Goal: Task Accomplishment & Management: Manage account settings

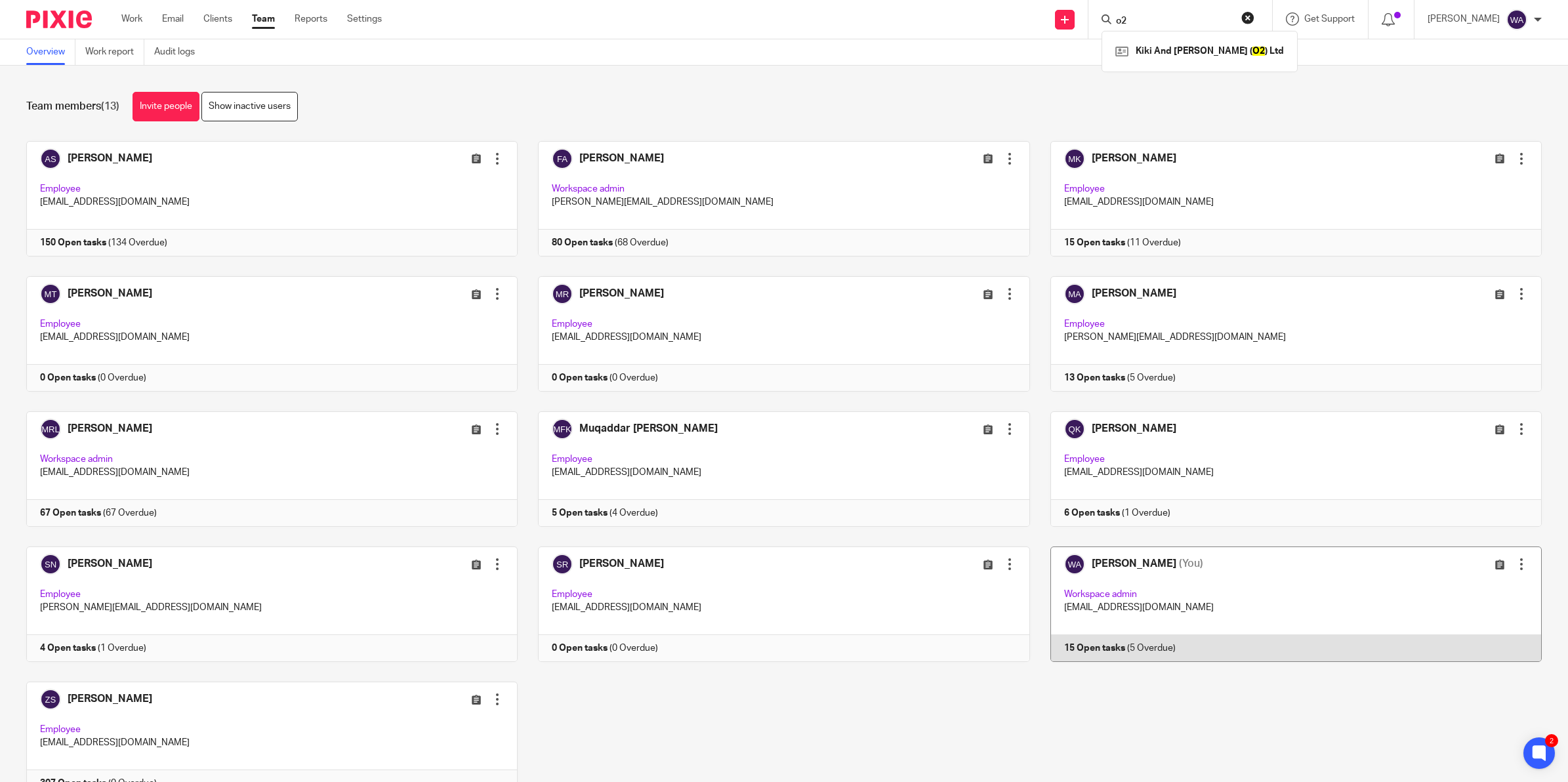
click at [1234, 571] on link at bounding box center [1286, 604] width 512 height 115
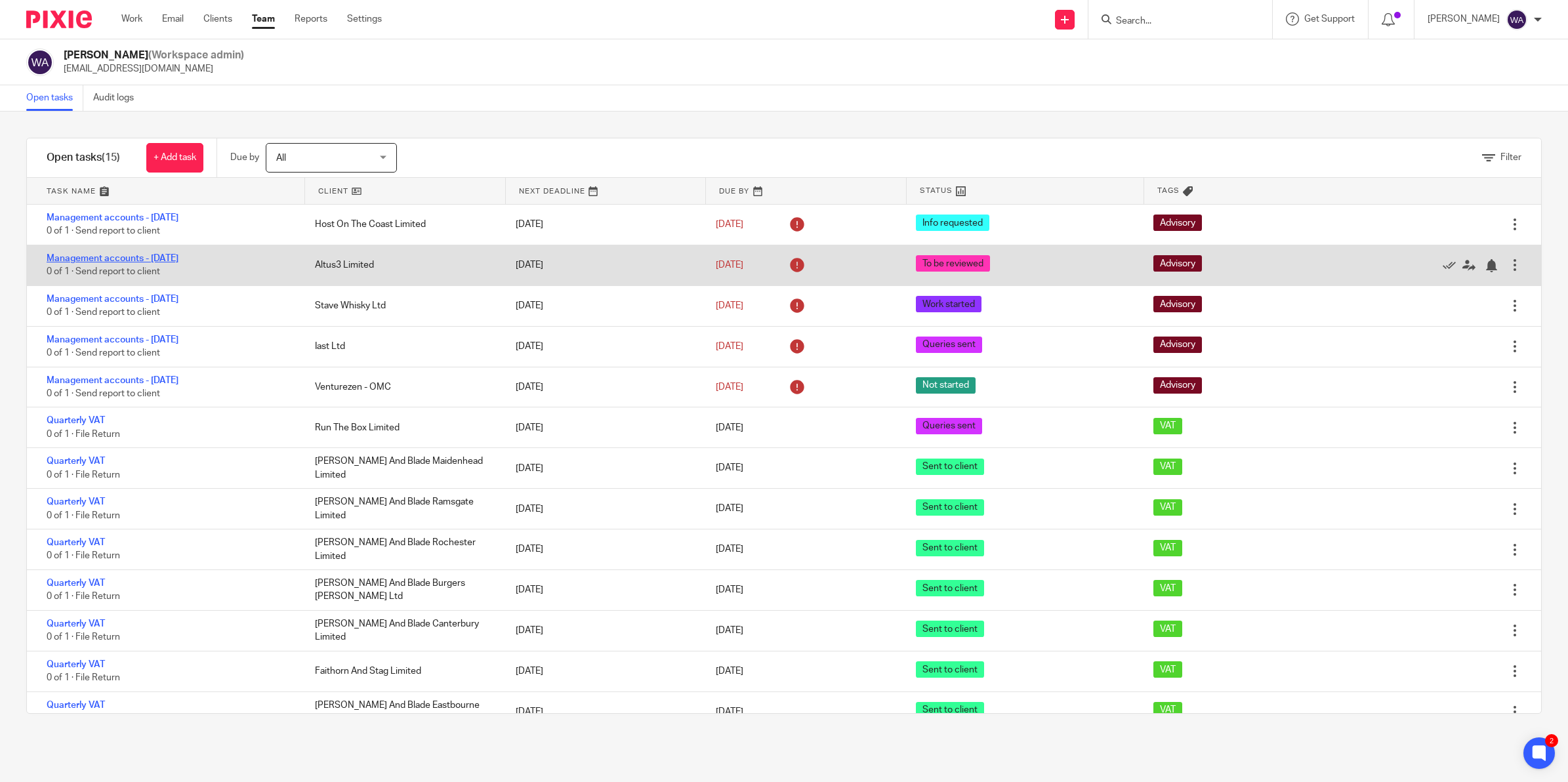
click at [178, 256] on link "Management accounts - [DATE]" at bounding box center [112, 259] width 132 height 9
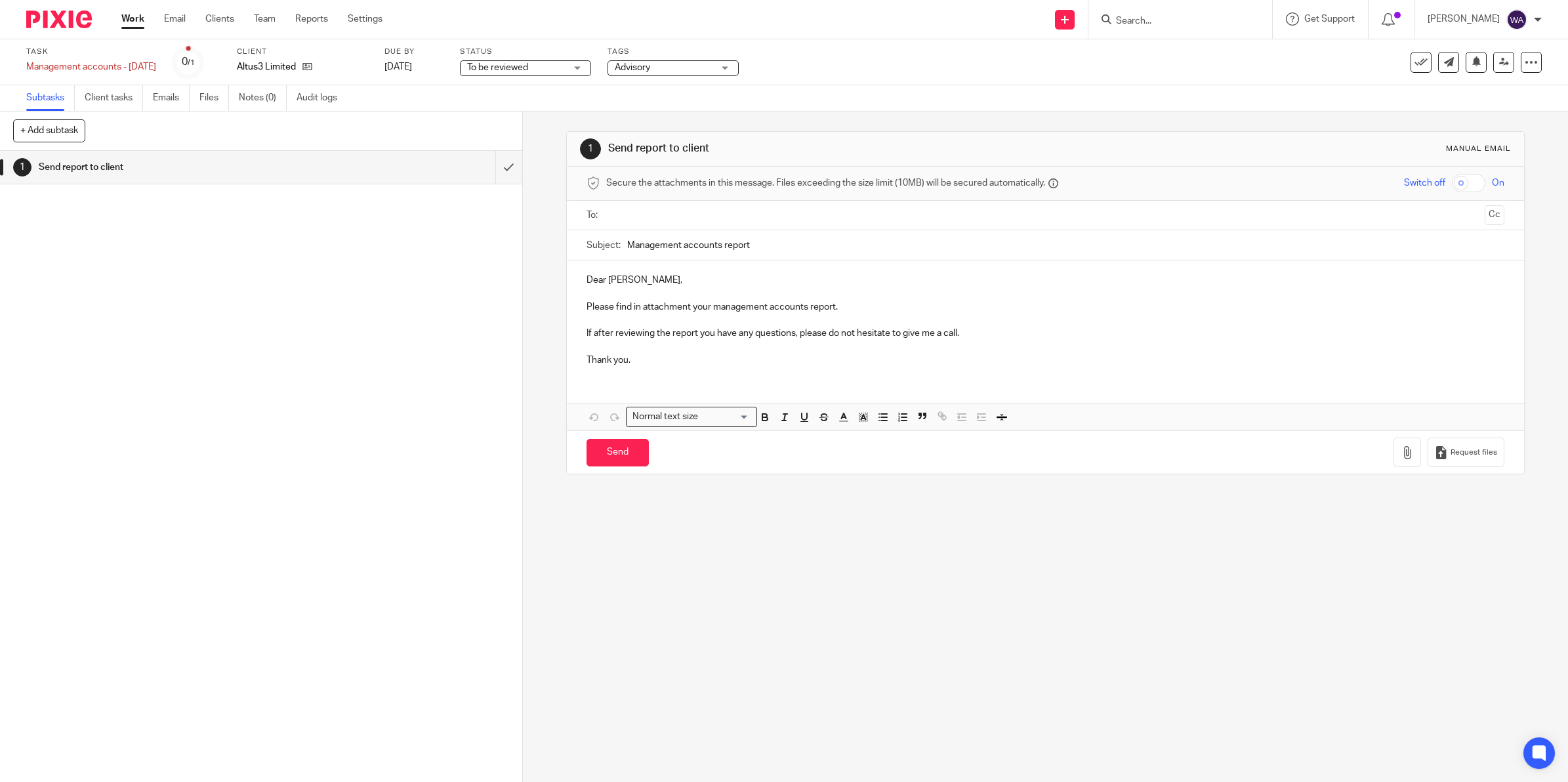
click at [562, 64] on span "To be reviewed" at bounding box center [516, 67] width 98 height 14
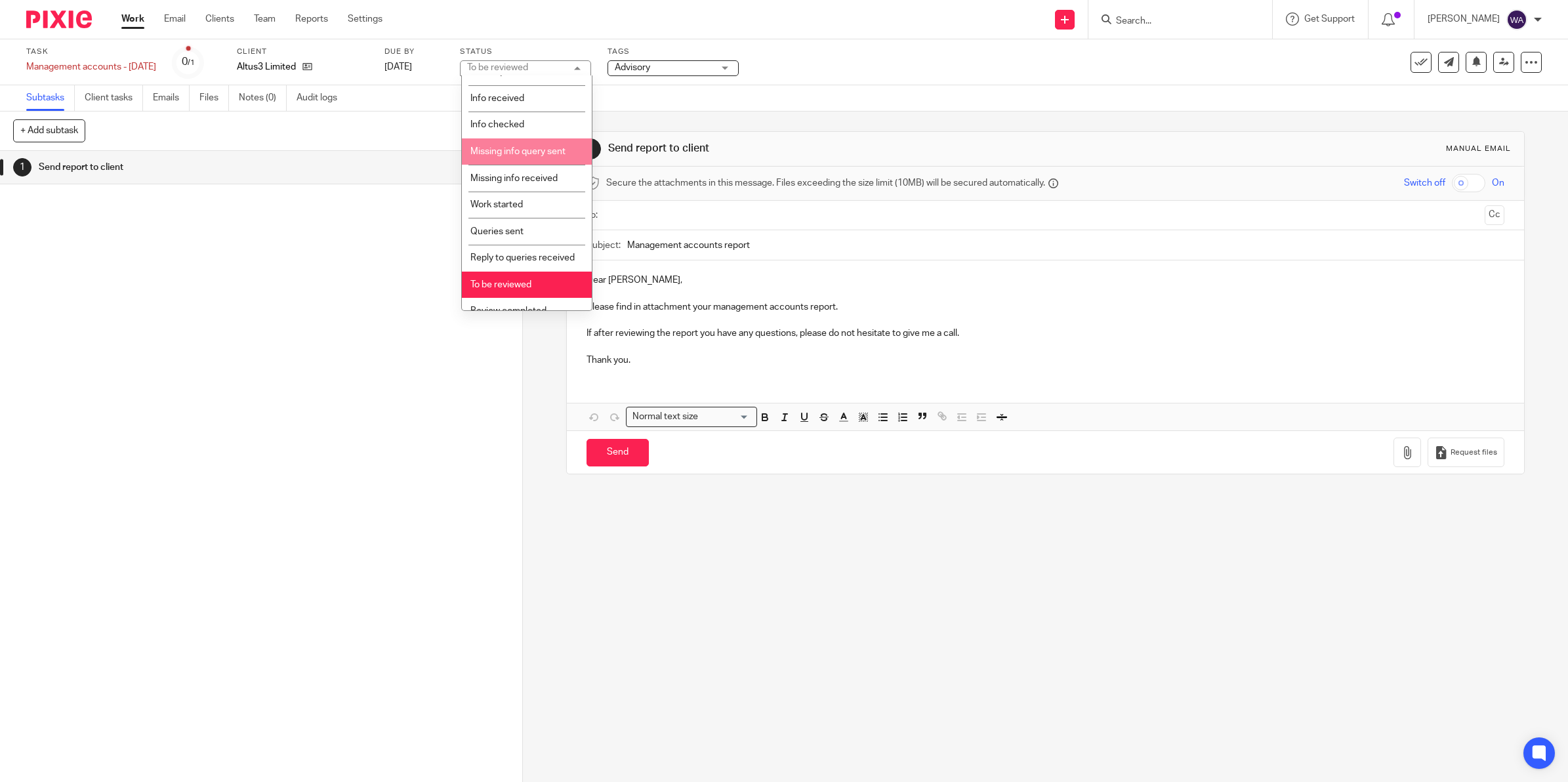
scroll to position [148, 0]
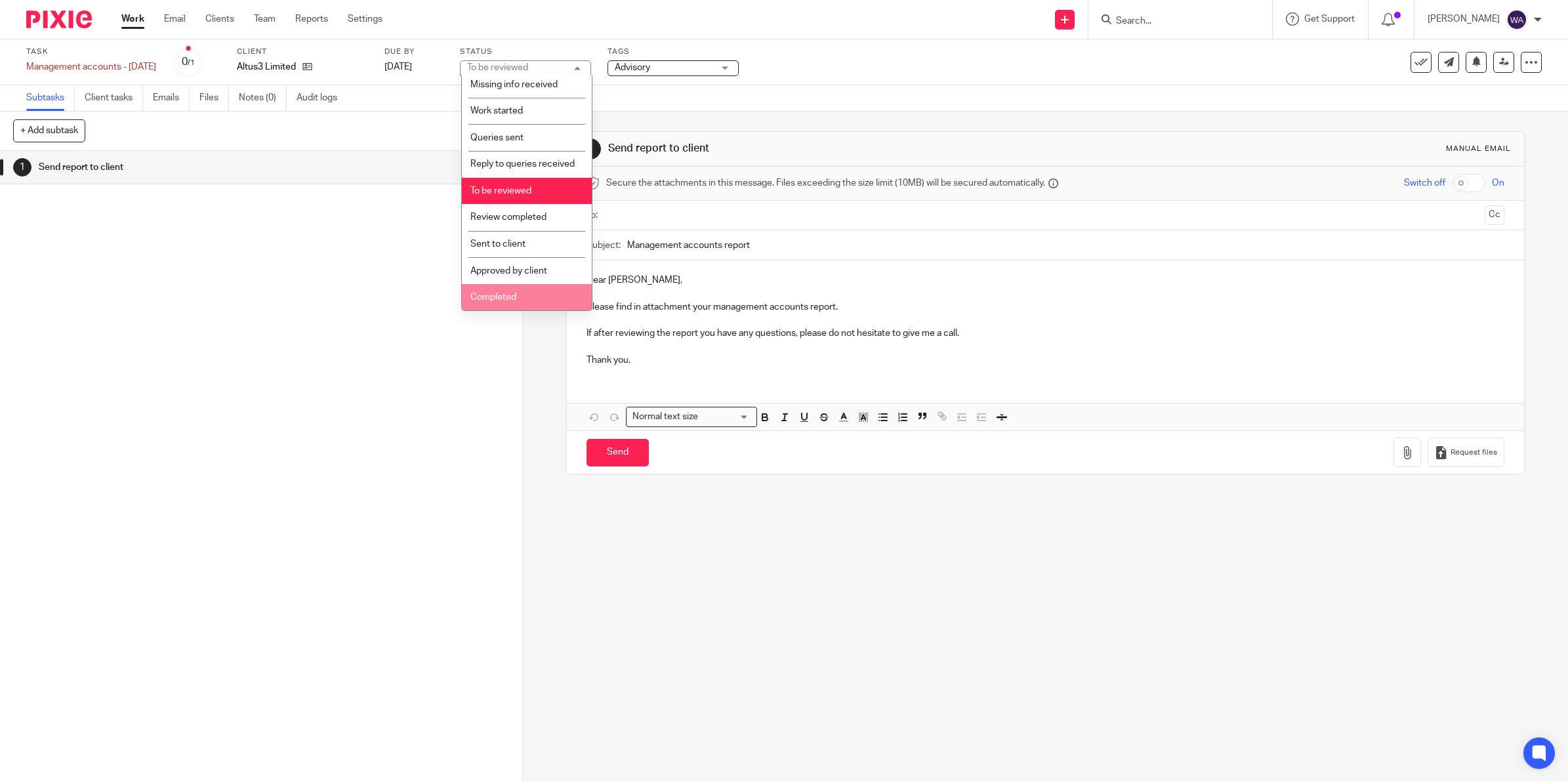
click at [516, 289] on li "Completed" at bounding box center [526, 298] width 130 height 27
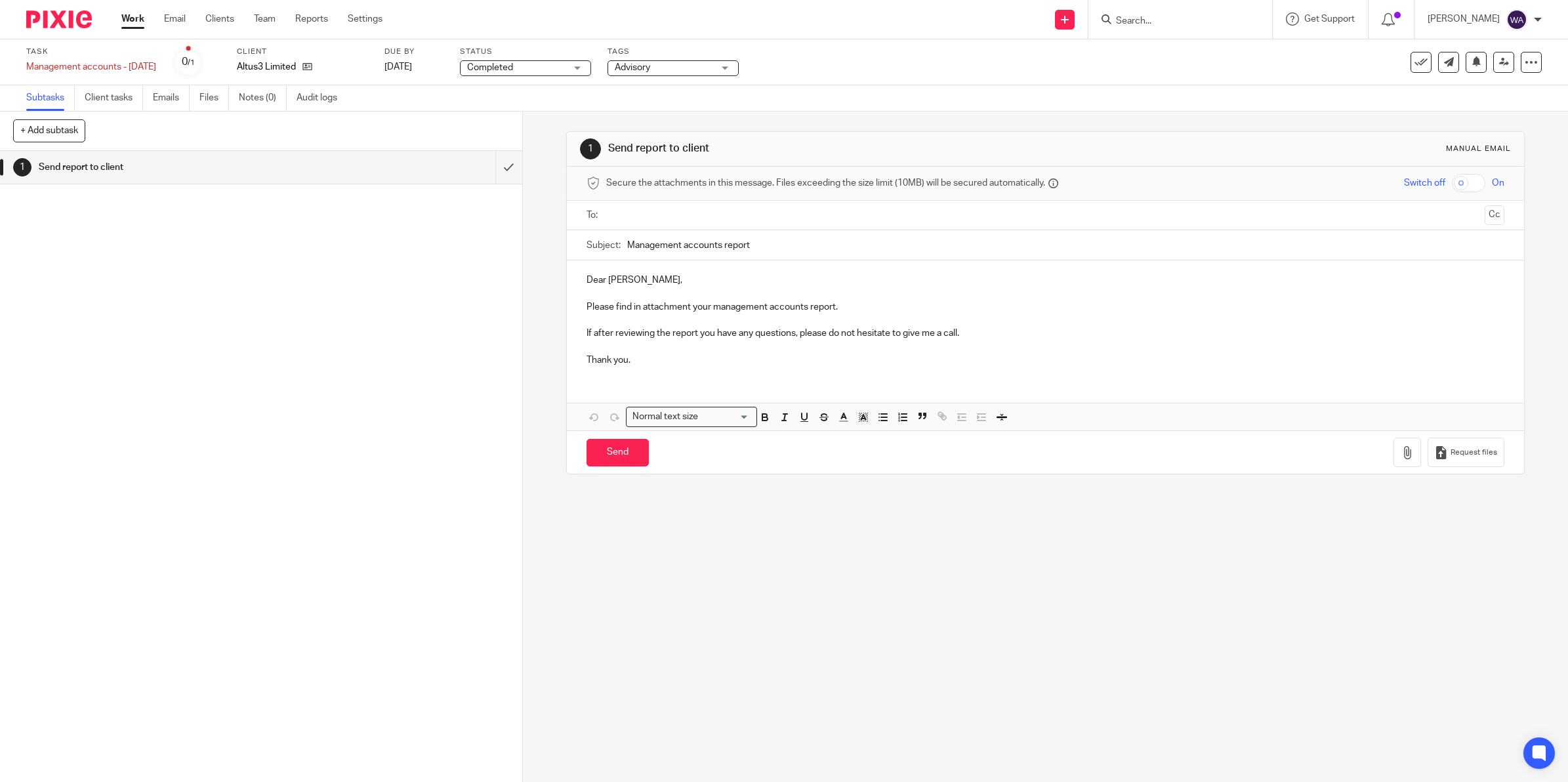
click at [904, 86] on div "Subtasks Client tasks Emails Files Notes (0) Audit logs" at bounding box center [784, 98] width 1568 height 26
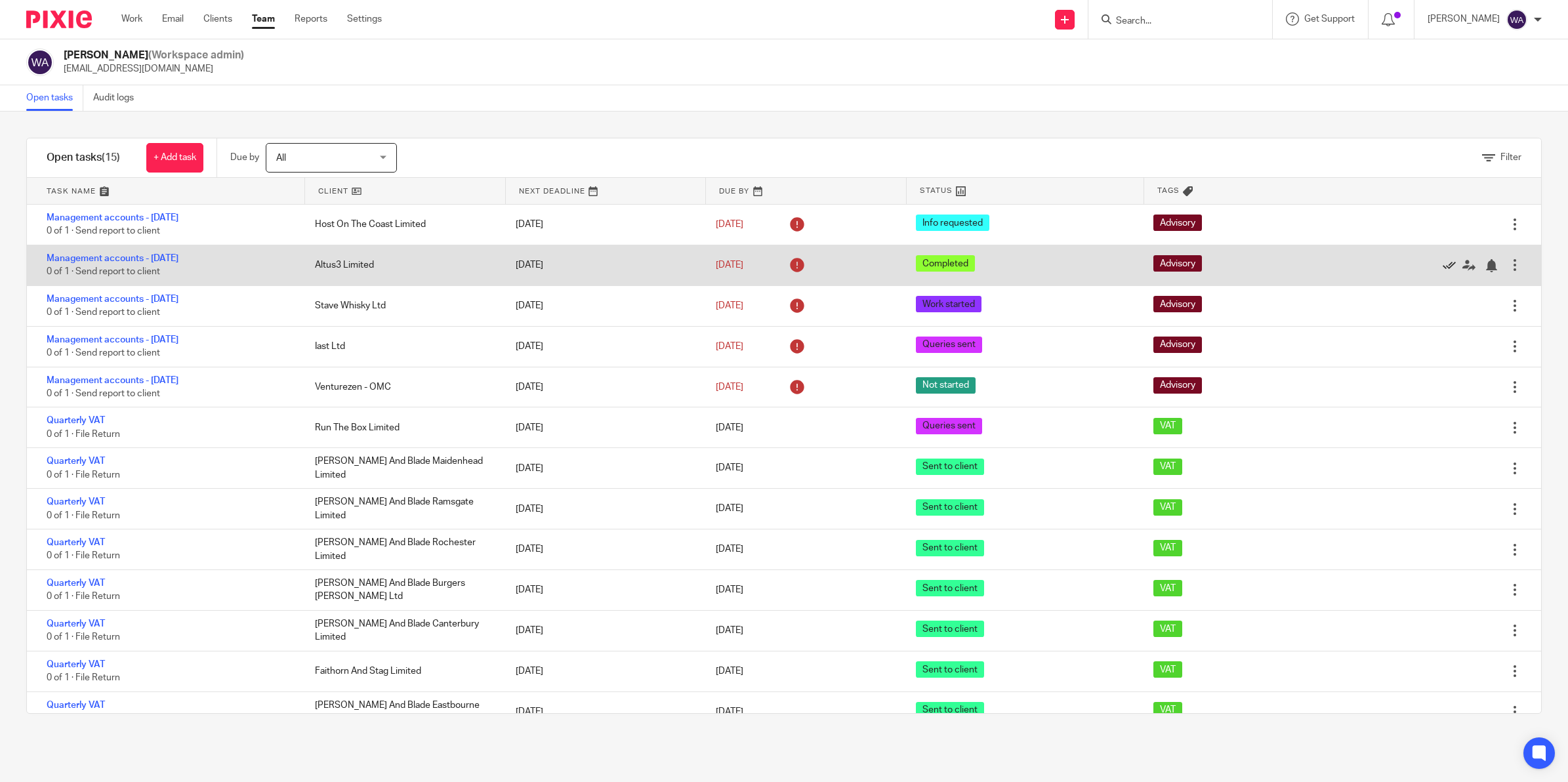
click at [1443, 261] on icon at bounding box center [1449, 266] width 13 height 13
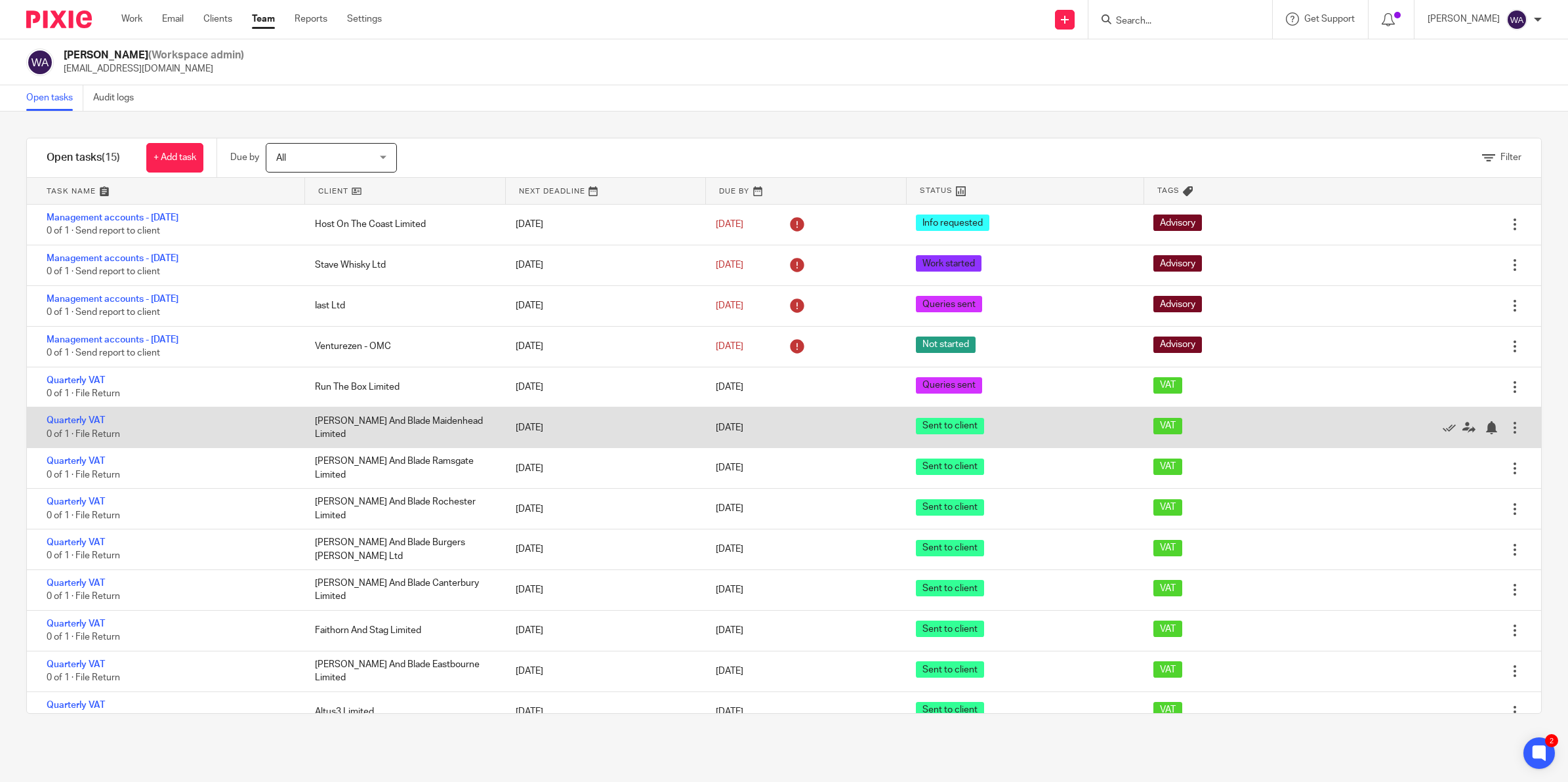
scroll to position [59, 0]
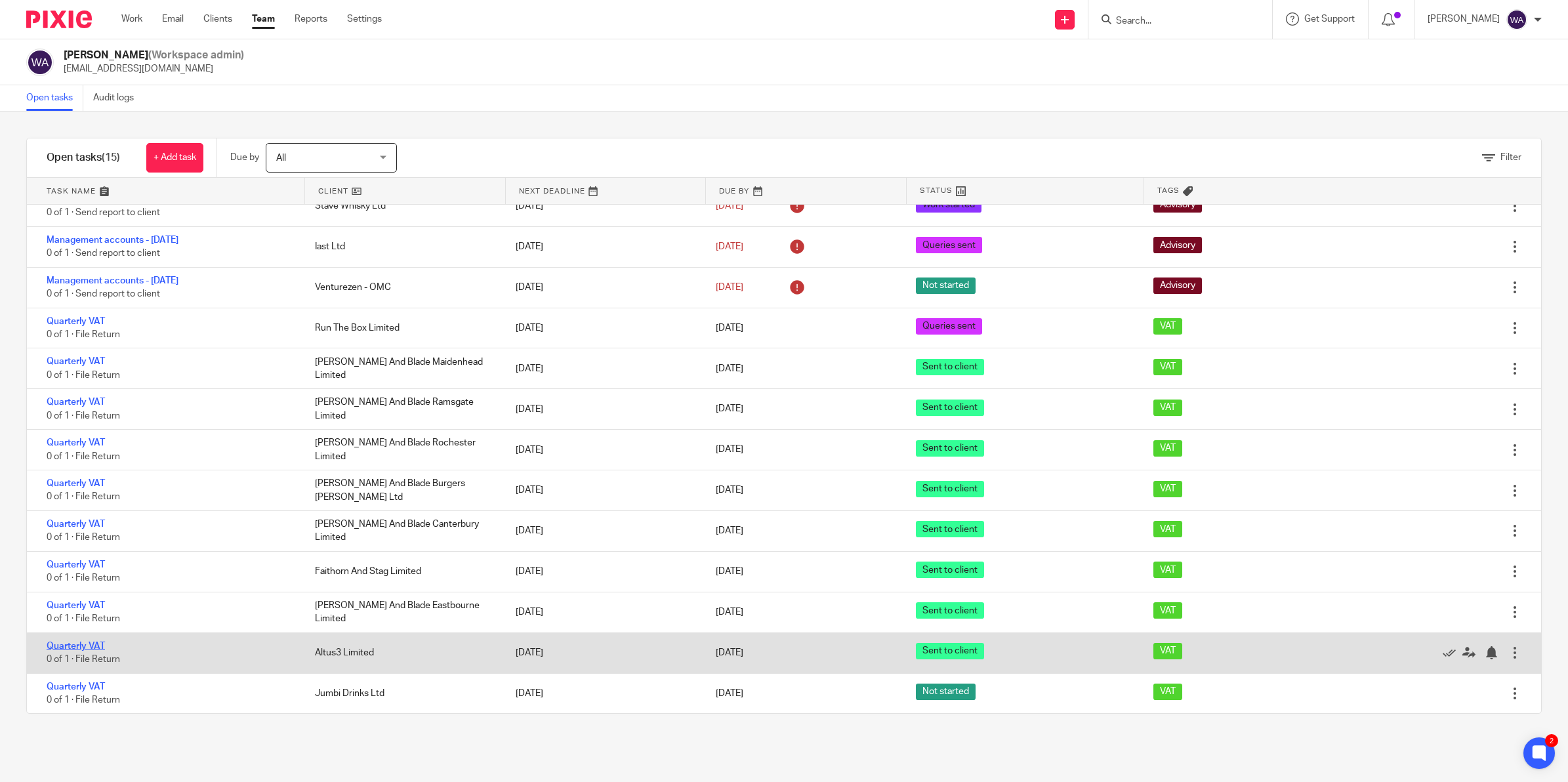
click at [81, 645] on link "Quarterly VAT" at bounding box center [76, 646] width 59 height 9
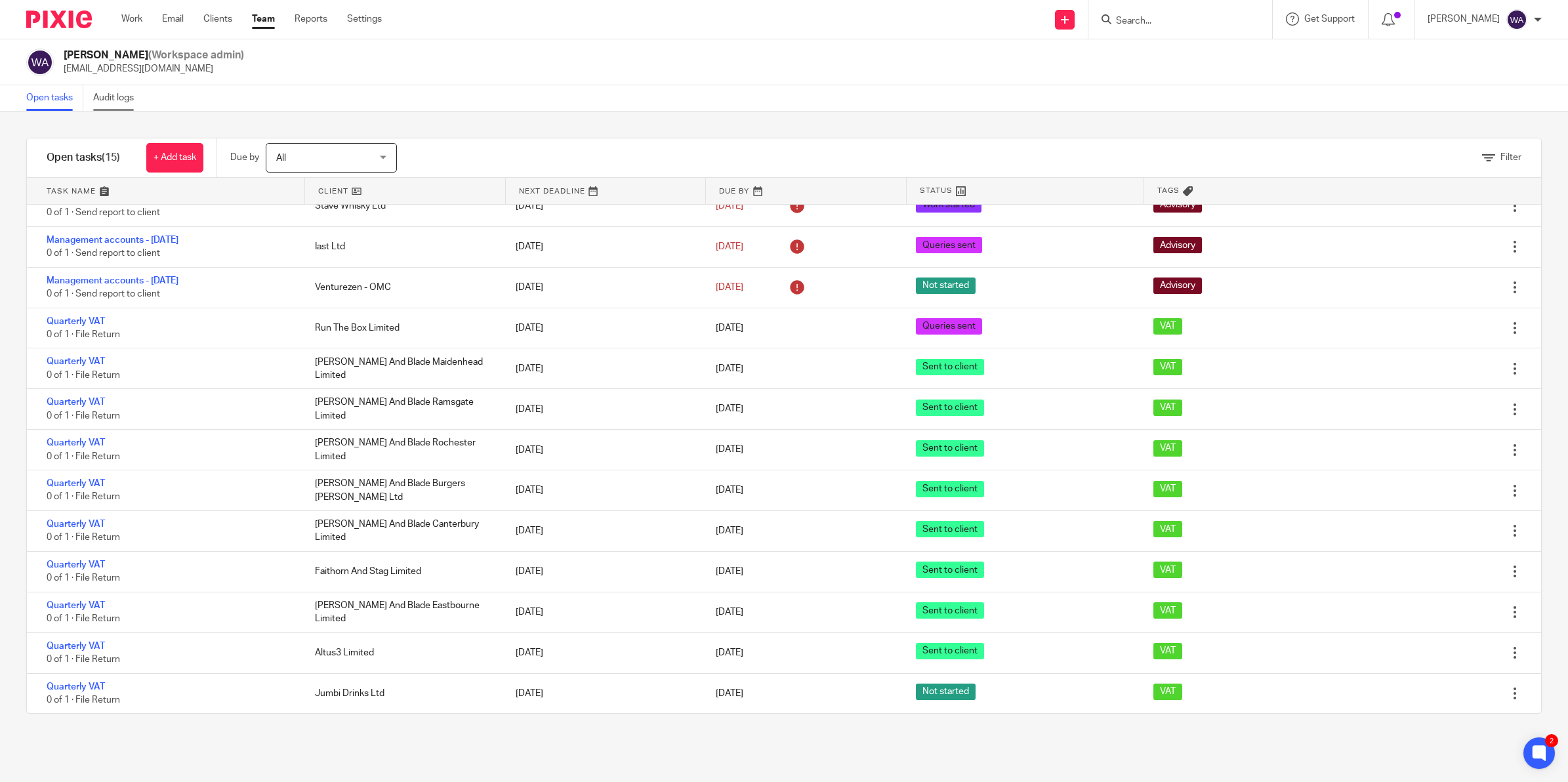
click at [118, 92] on link "Audit logs" at bounding box center [118, 98] width 51 height 26
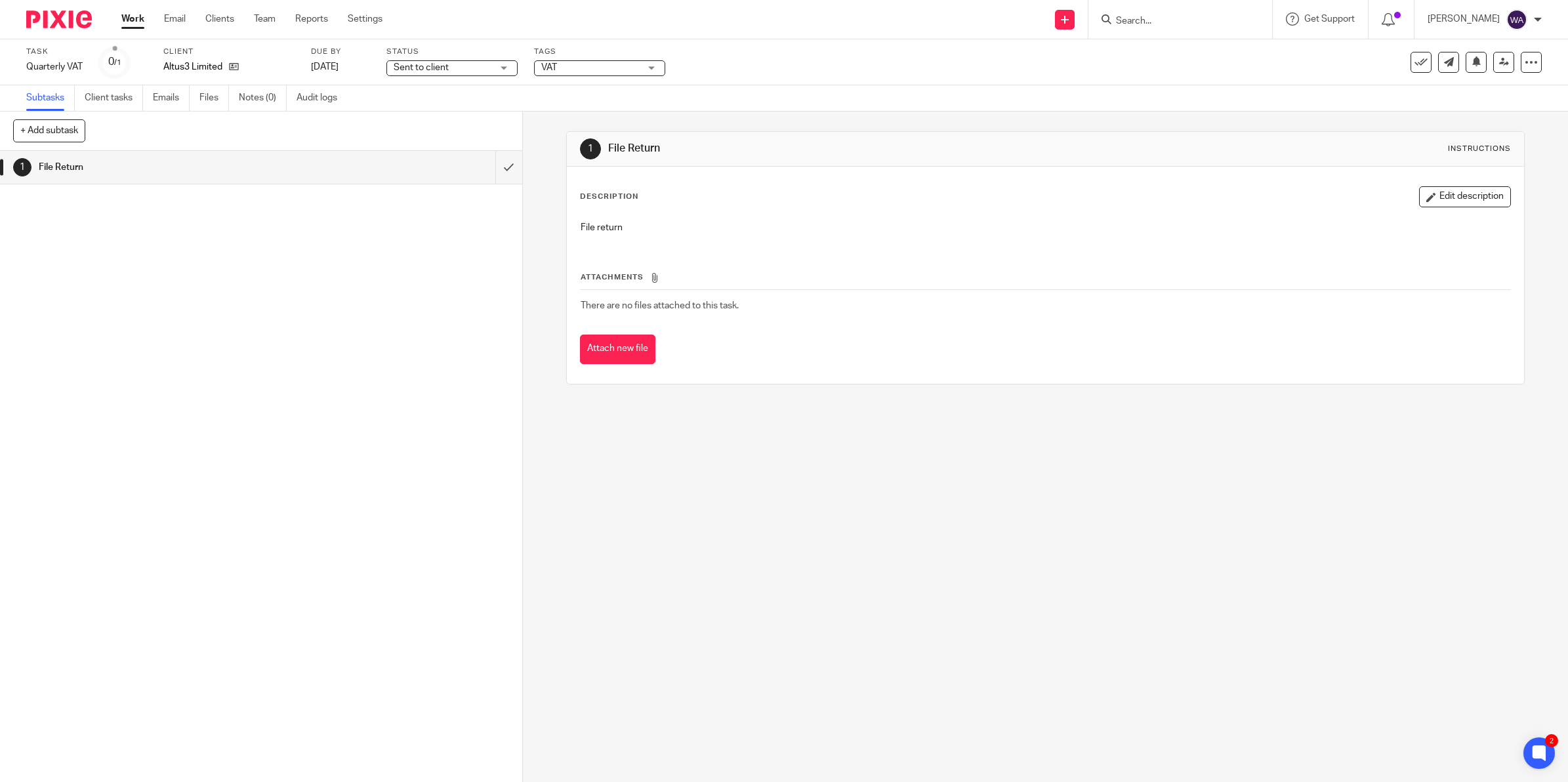
click at [461, 58] on div "Status Sent to client Sent to client Not started Info requested Info received I…" at bounding box center [452, 62] width 131 height 32
click at [461, 61] on span "Sent to client" at bounding box center [442, 67] width 98 height 14
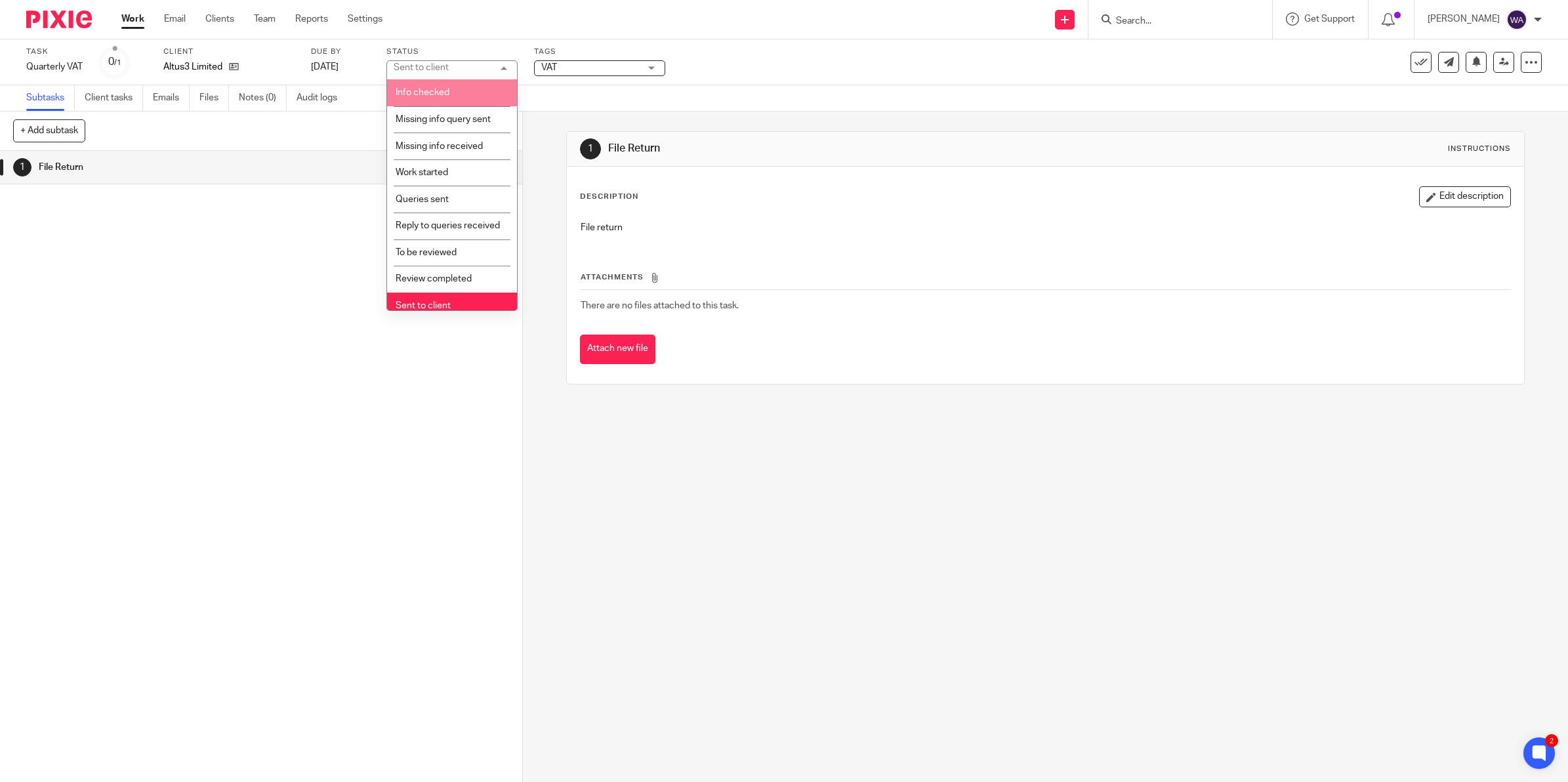
scroll to position [148, 0]
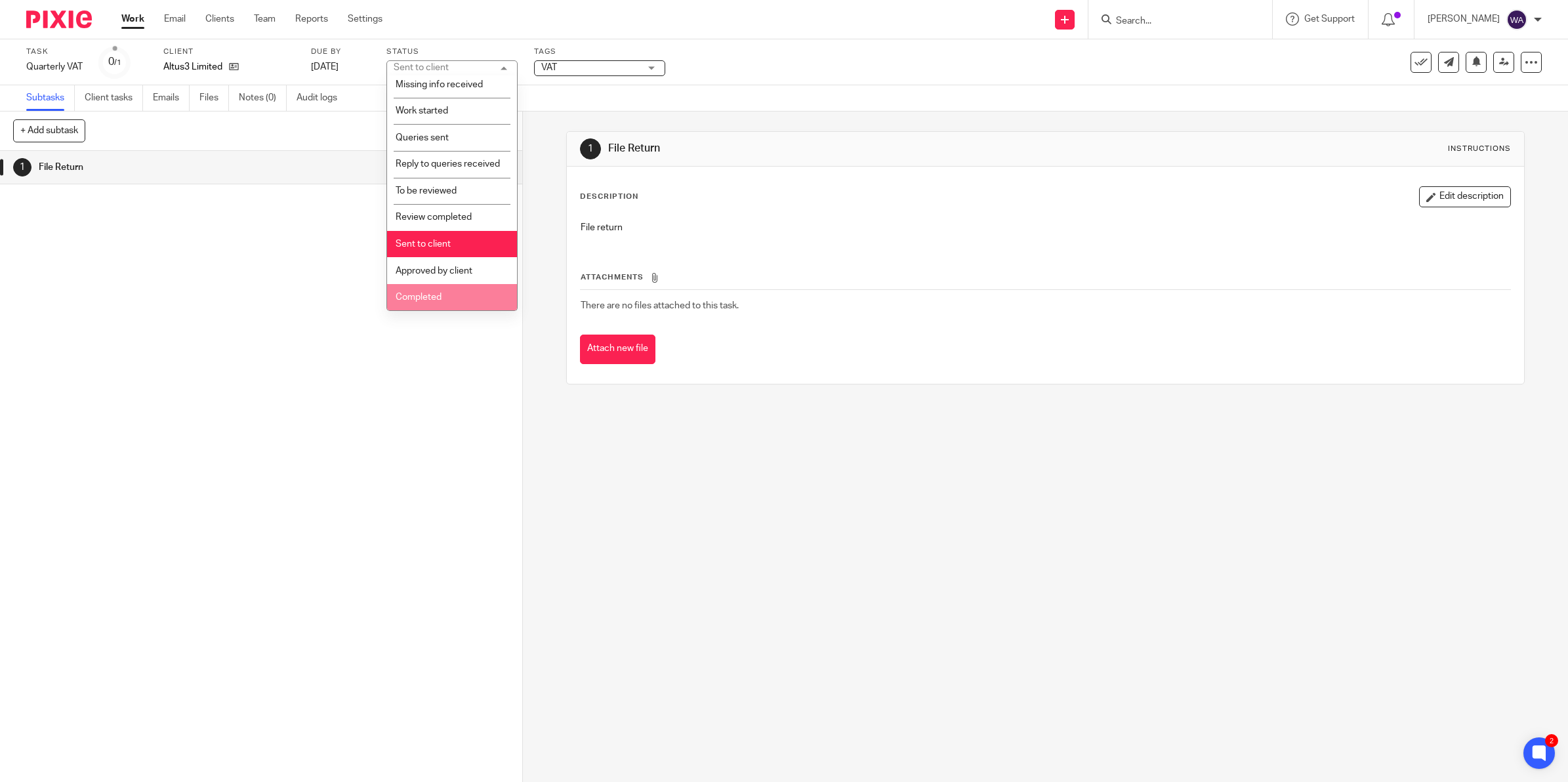
click at [455, 291] on li "Completed" at bounding box center [452, 298] width 130 height 27
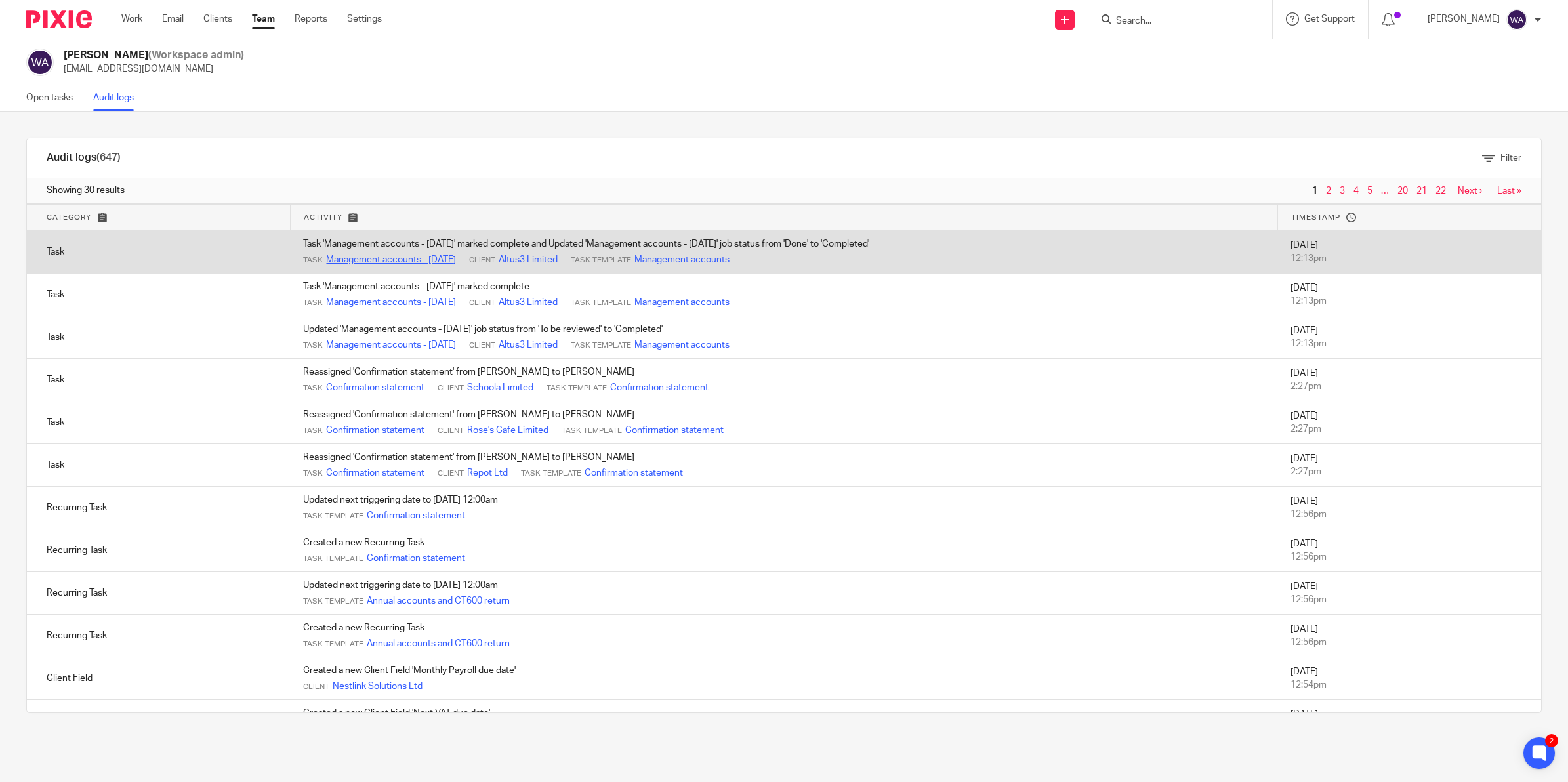
click at [401, 261] on link "Management accounts - [DATE]" at bounding box center [390, 260] width 130 height 13
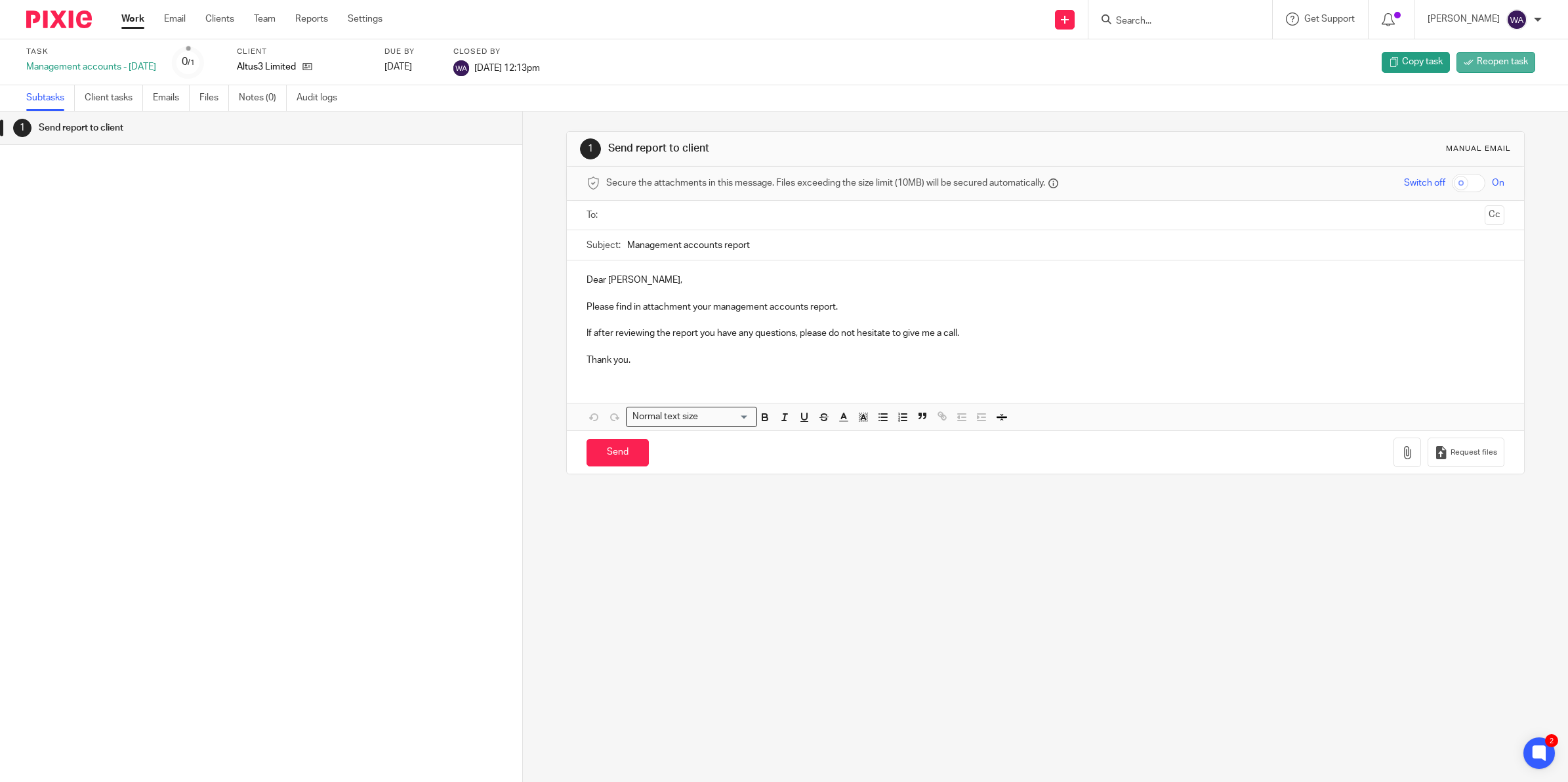
click at [1477, 58] on span "Reopen task" at bounding box center [1502, 62] width 51 height 13
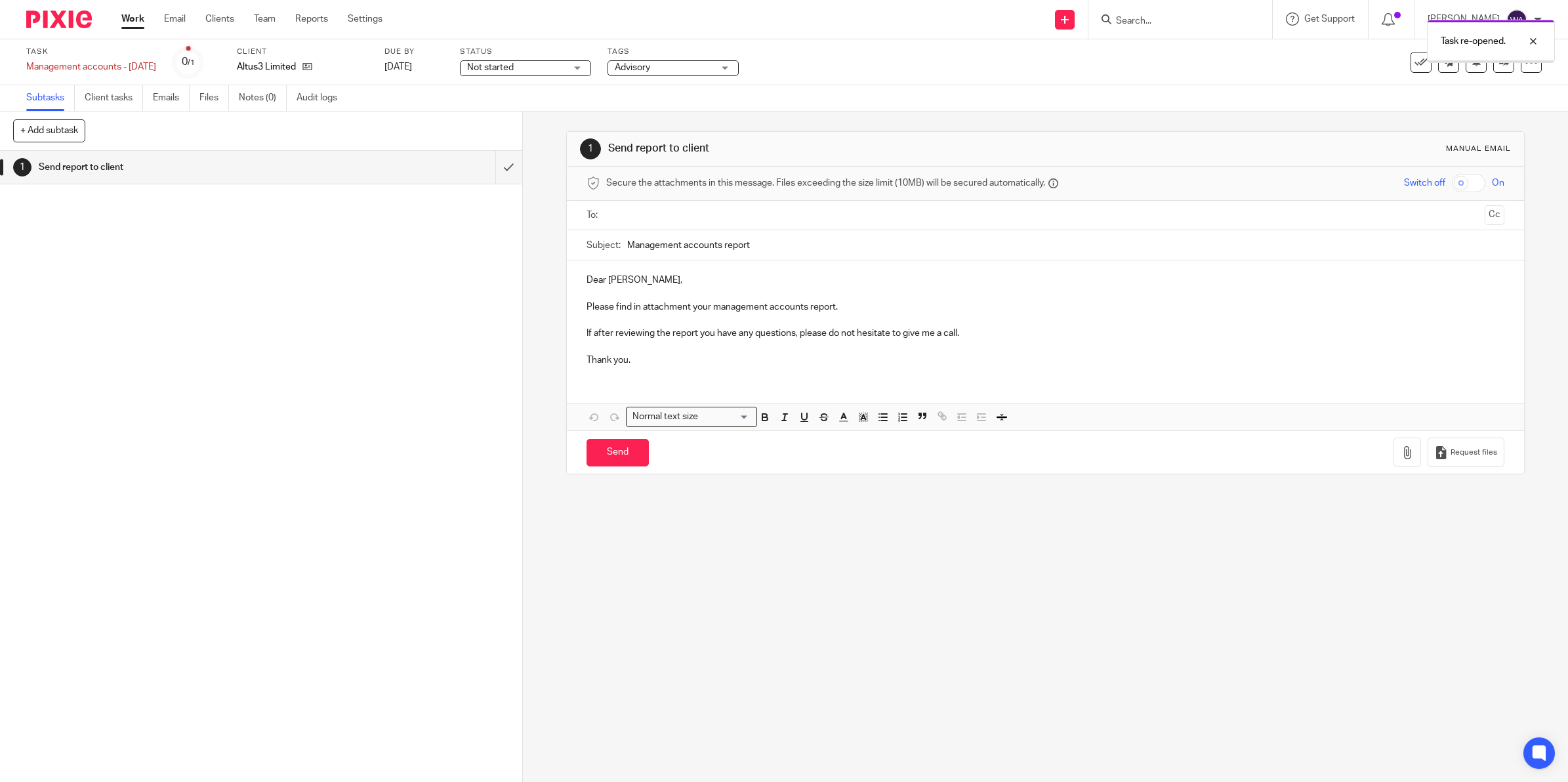
click at [538, 64] on span "Not started" at bounding box center [516, 67] width 98 height 14
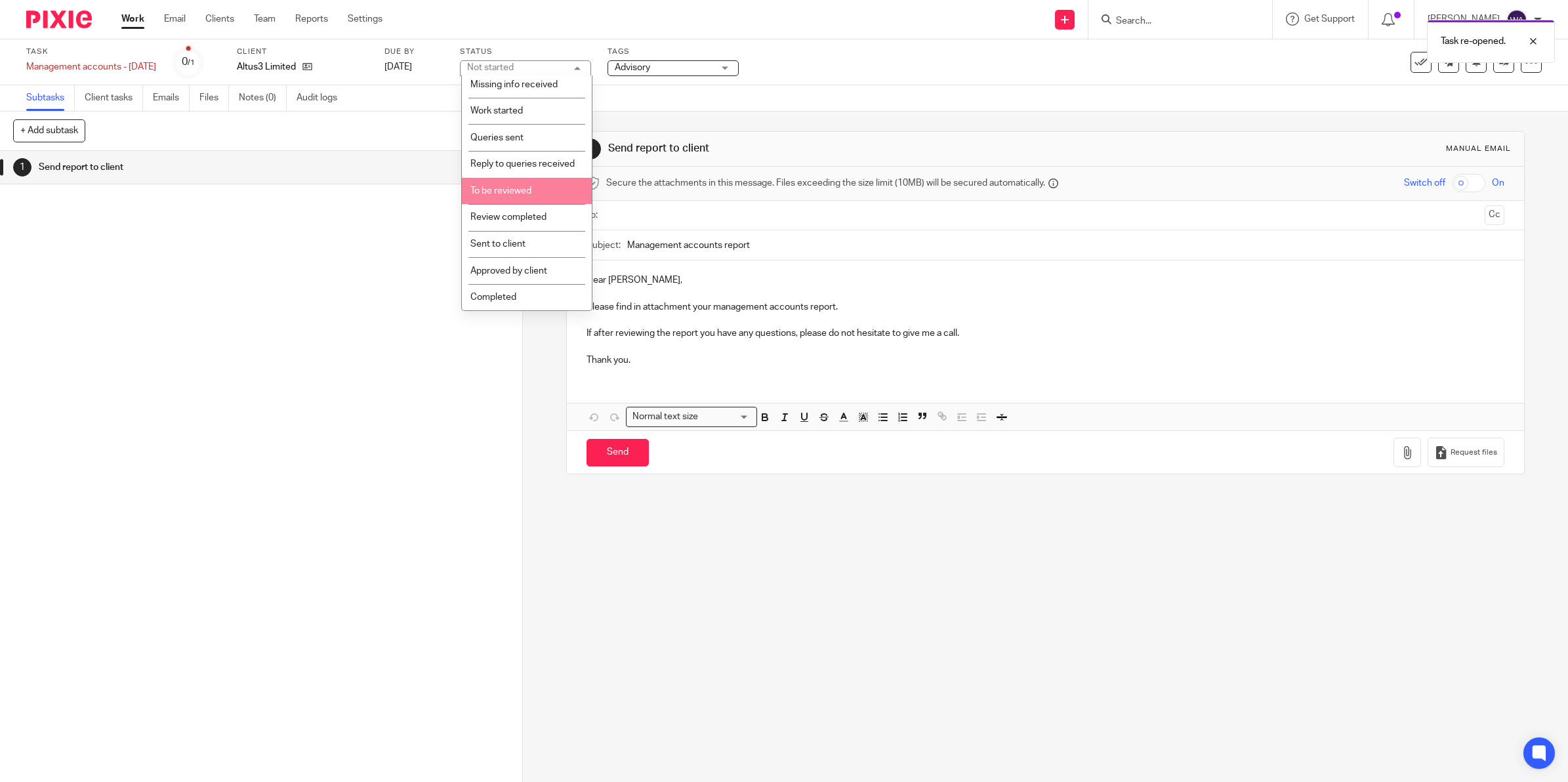
scroll to position [148, 0]
click at [545, 196] on li "To be reviewed" at bounding box center [526, 191] width 130 height 27
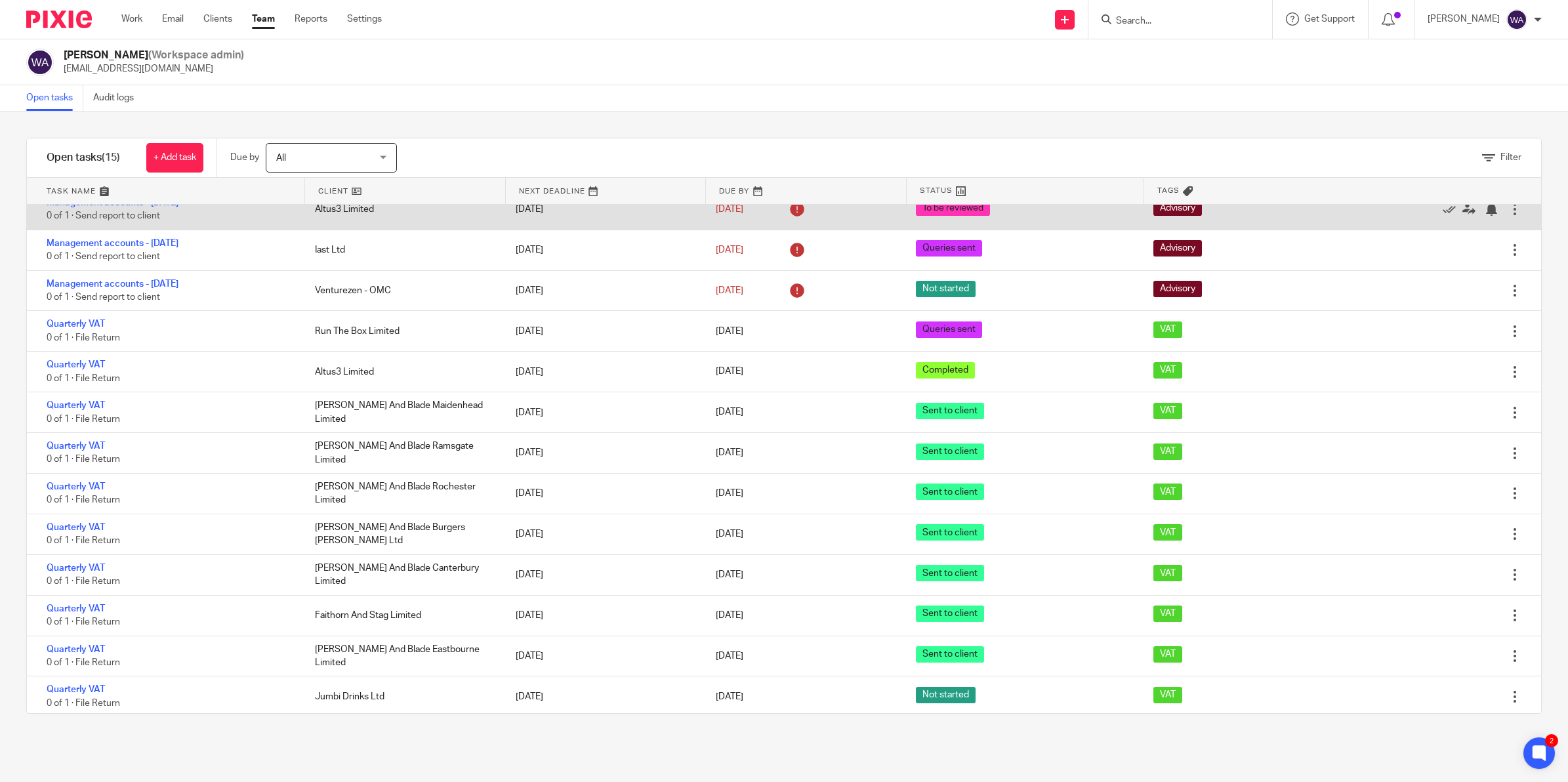
scroll to position [100, 0]
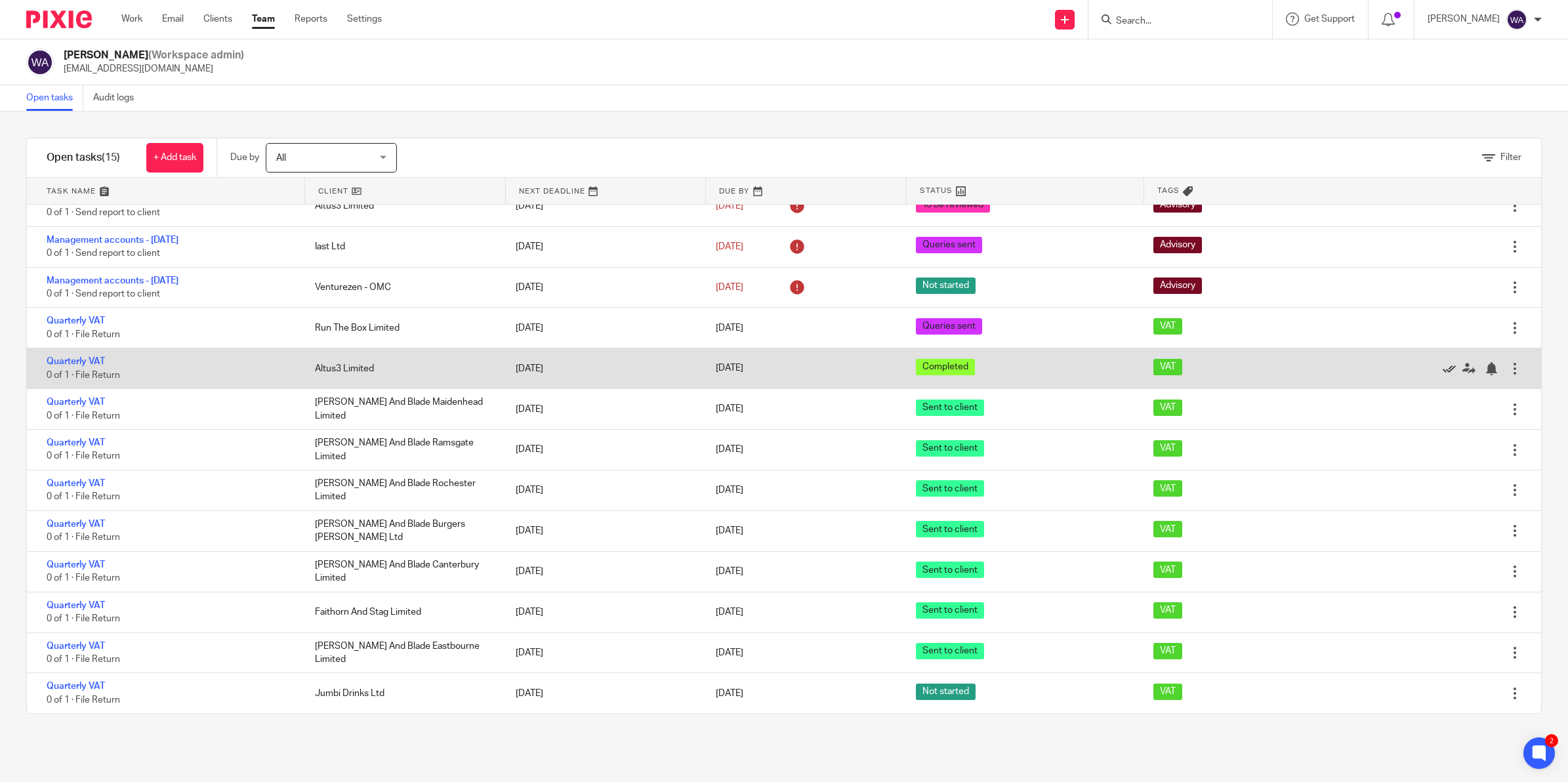
click at [1443, 371] on icon at bounding box center [1449, 369] width 13 height 13
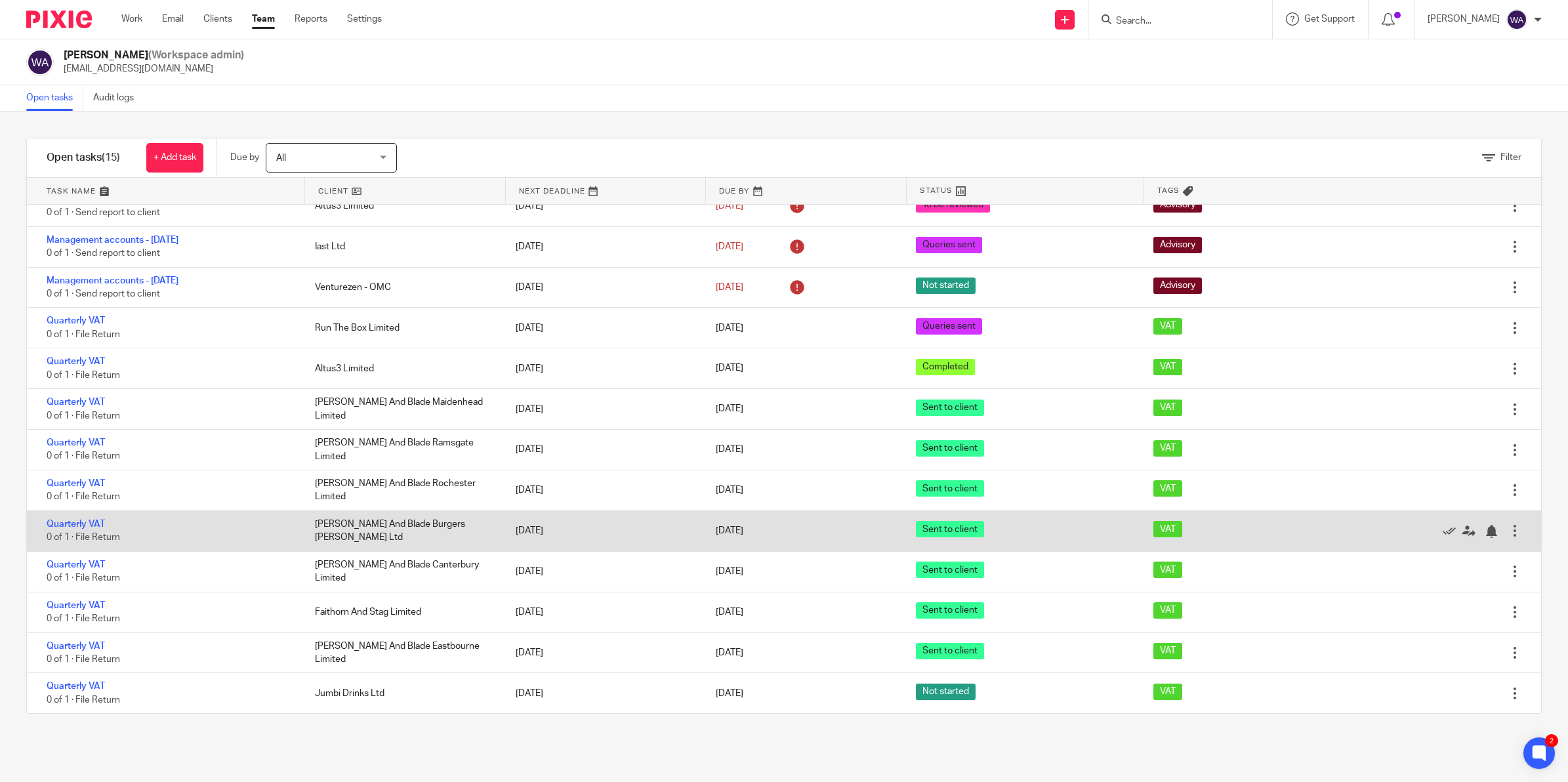
scroll to position [59, 0]
